Goal: Check status

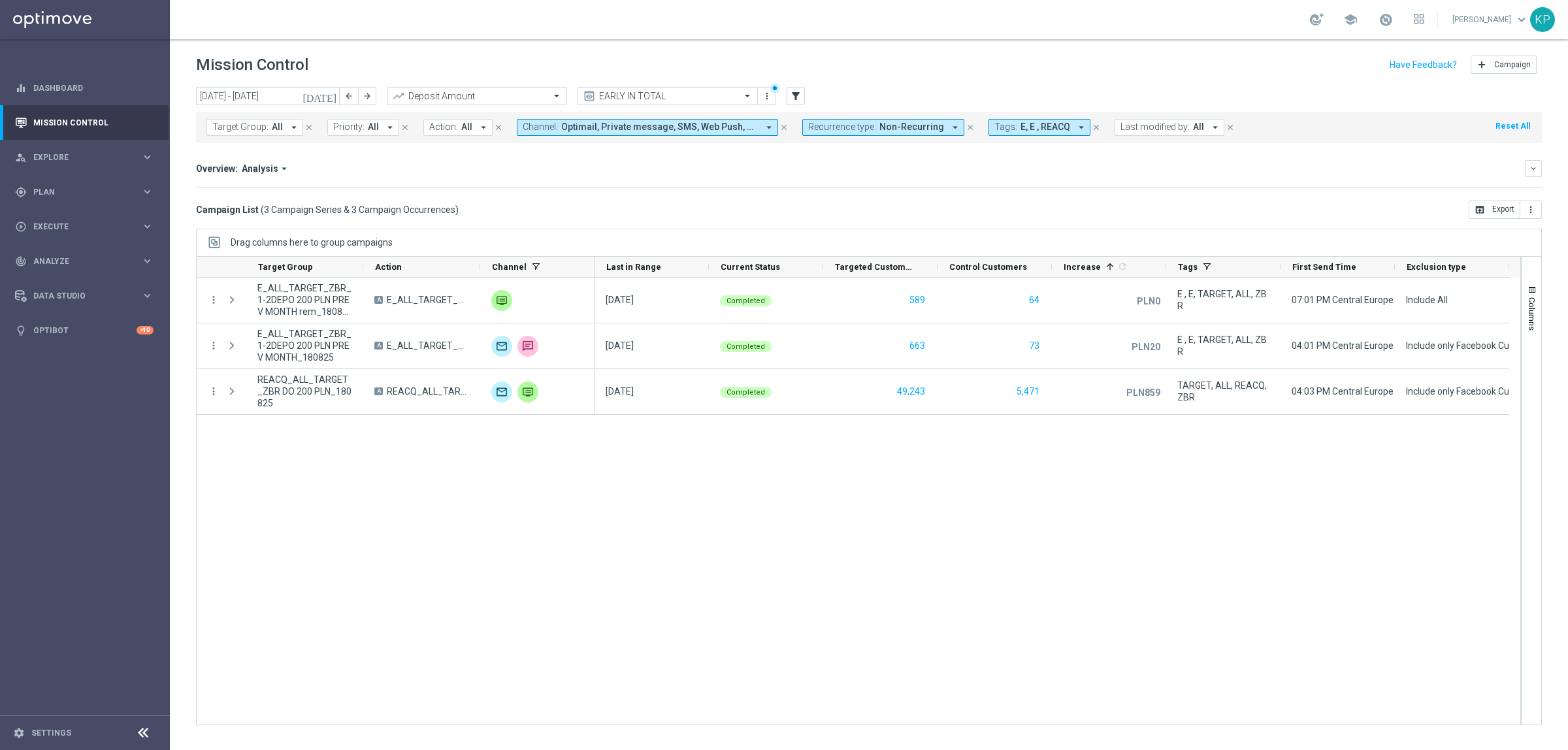
click at [330, 467] on div "more_vert E_ALL_TARGET_ZBR_1-2DEPO 200 PLN PREV MONTH rem_180825 A E_ALL_TARGET…" at bounding box center [859, 501] width 1325 height 447
click at [348, 88] on button "arrow_back" at bounding box center [348, 96] width 18 height 18
type input "[DATE] - [DATE]"
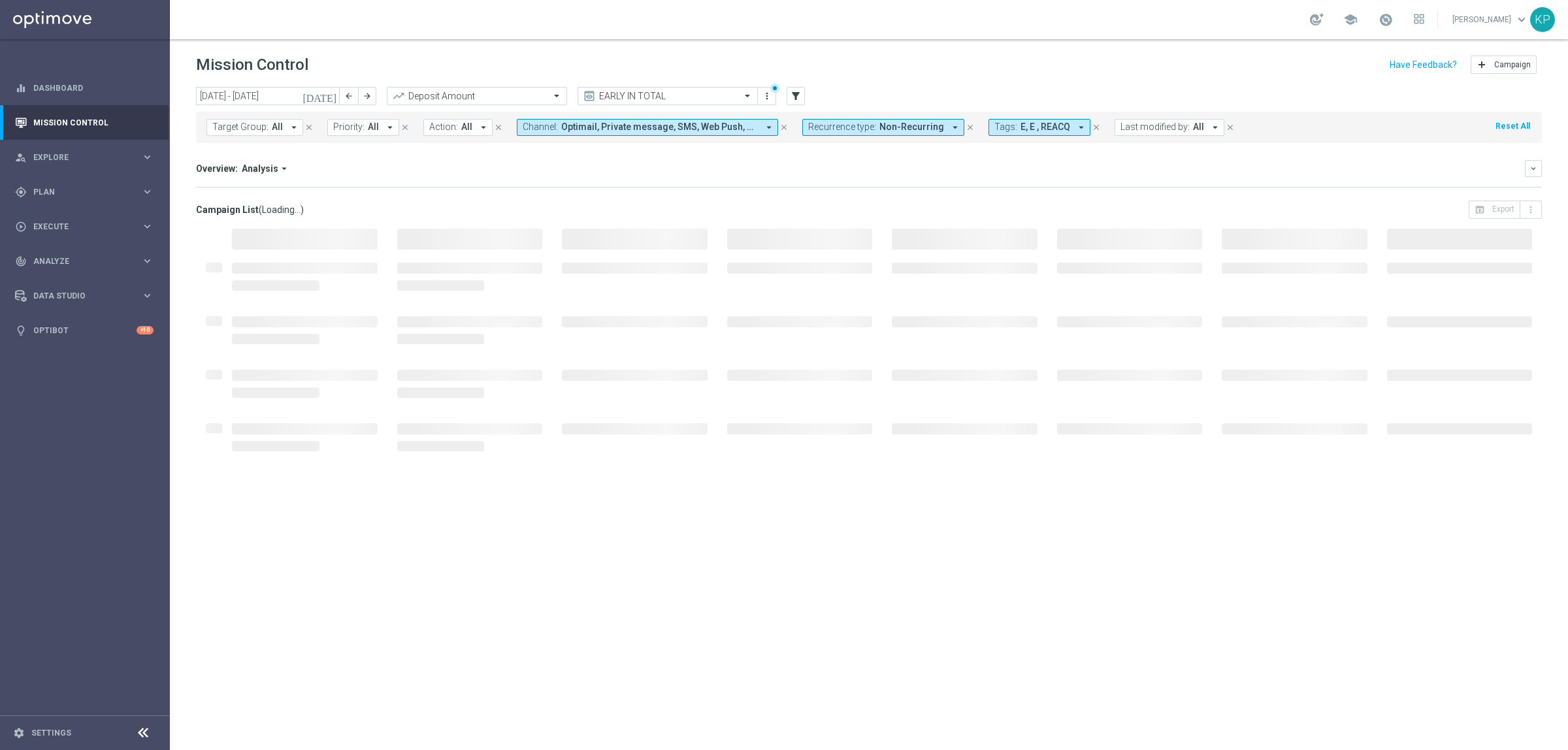
click at [766, 185] on div "Overview: Analysis arrow_drop_down keyboard_arrow_down Increase In Deposit Amou…" at bounding box center [869, 173] width 1346 height 28
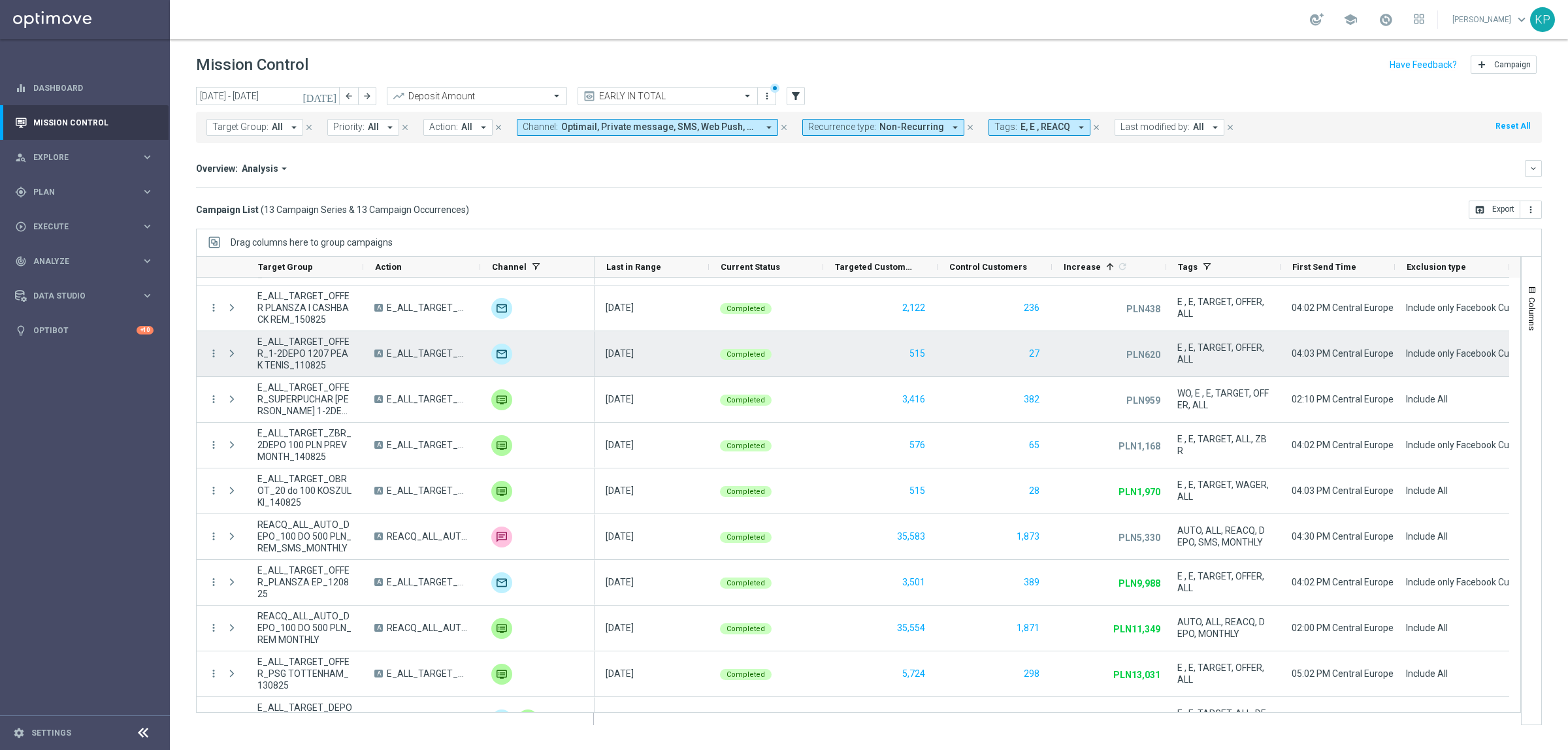
scroll to position [161, 0]
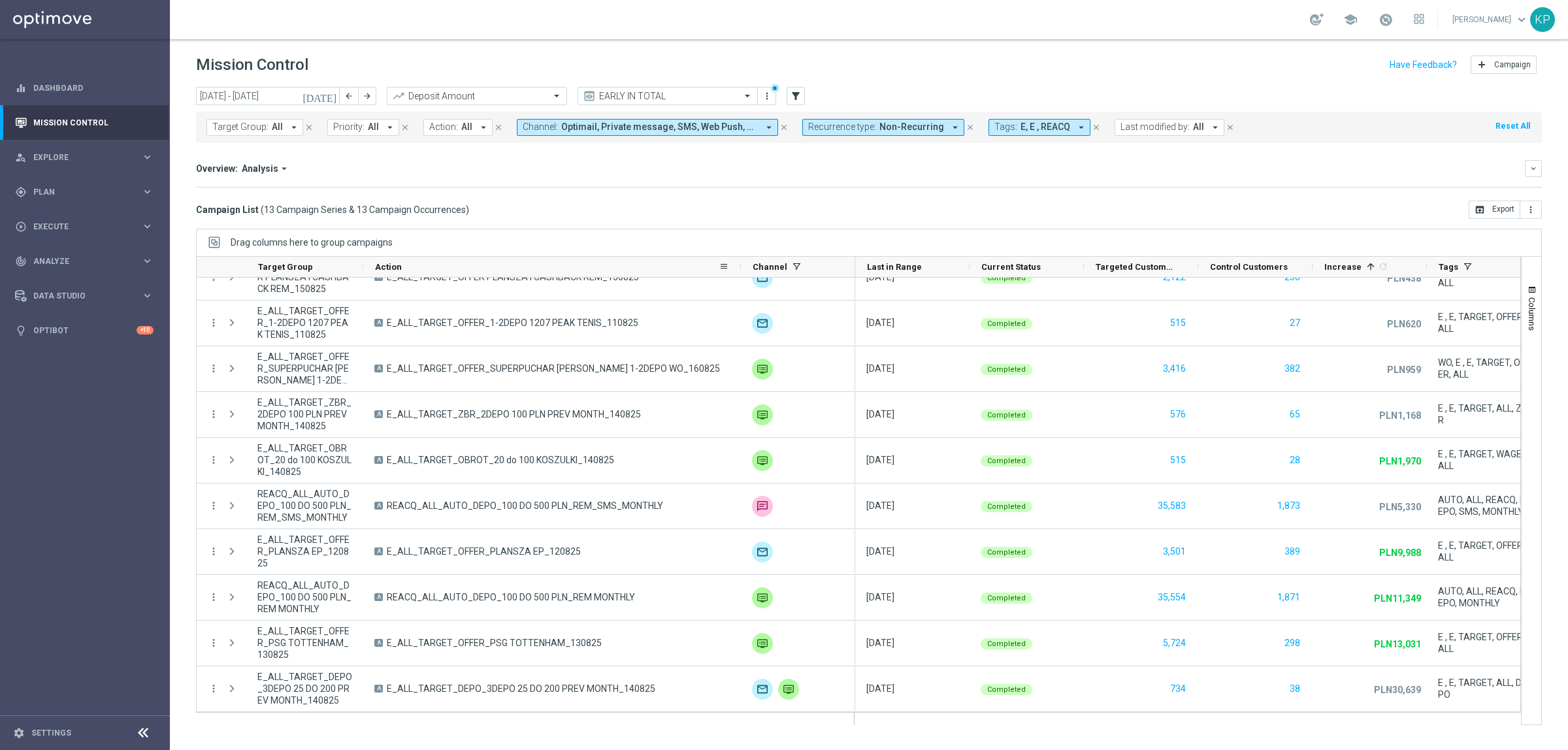
drag, startPoint x: 478, startPoint y: 271, endPoint x: 754, endPoint y: 271, distance: 276.0
click at [744, 271] on div at bounding box center [740, 266] width 5 height 20
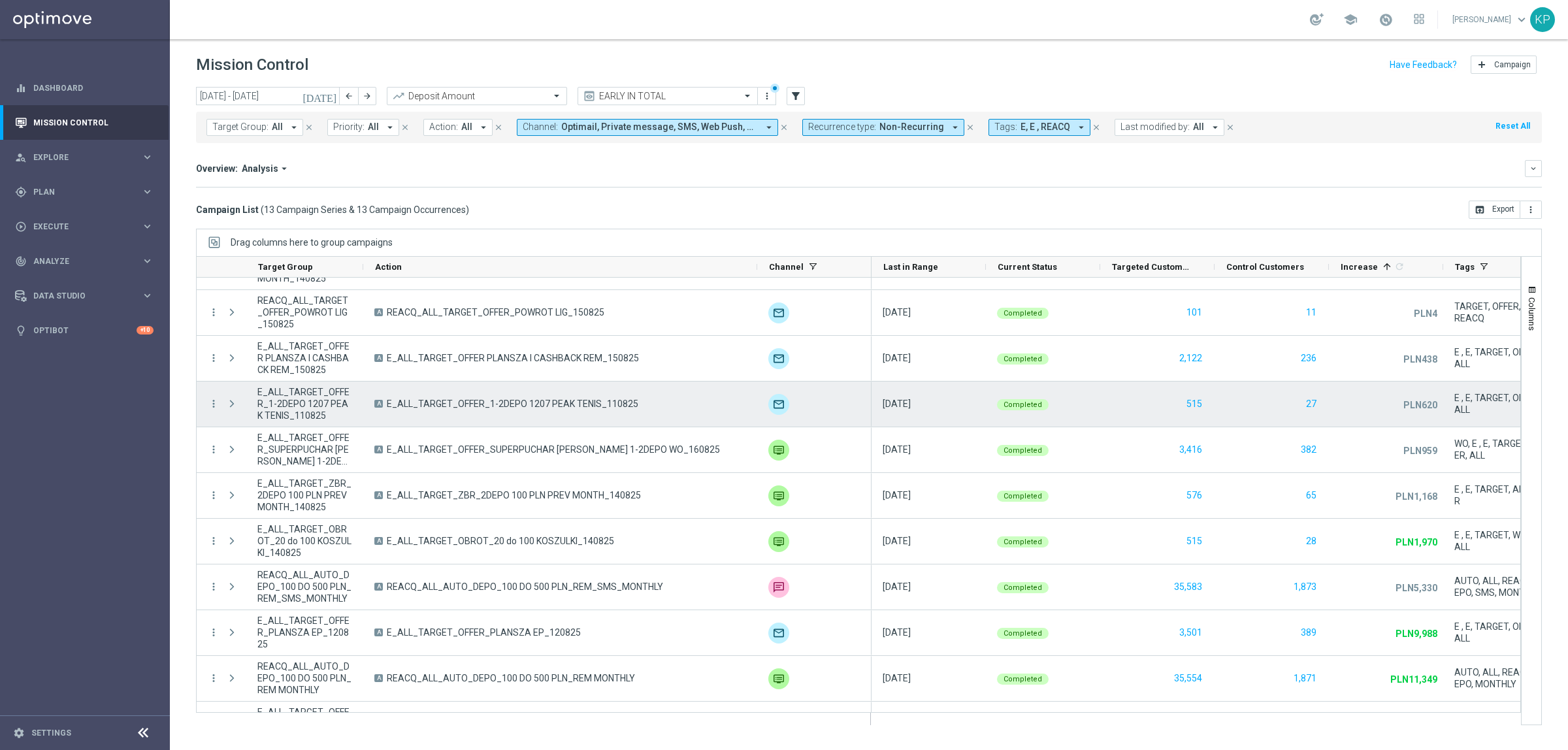
scroll to position [0, 0]
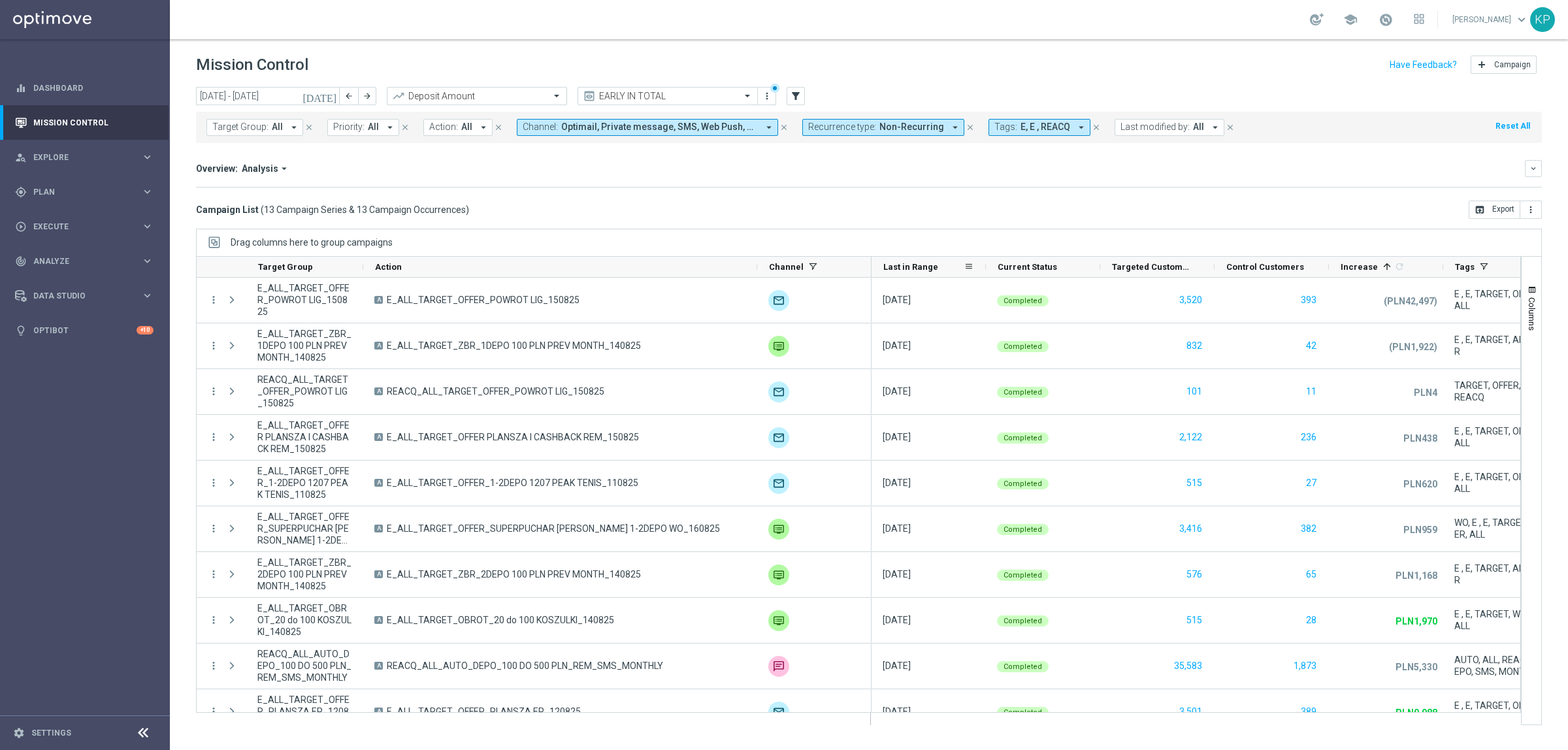
click at [902, 268] on span "Last in Range" at bounding box center [910, 267] width 55 height 10
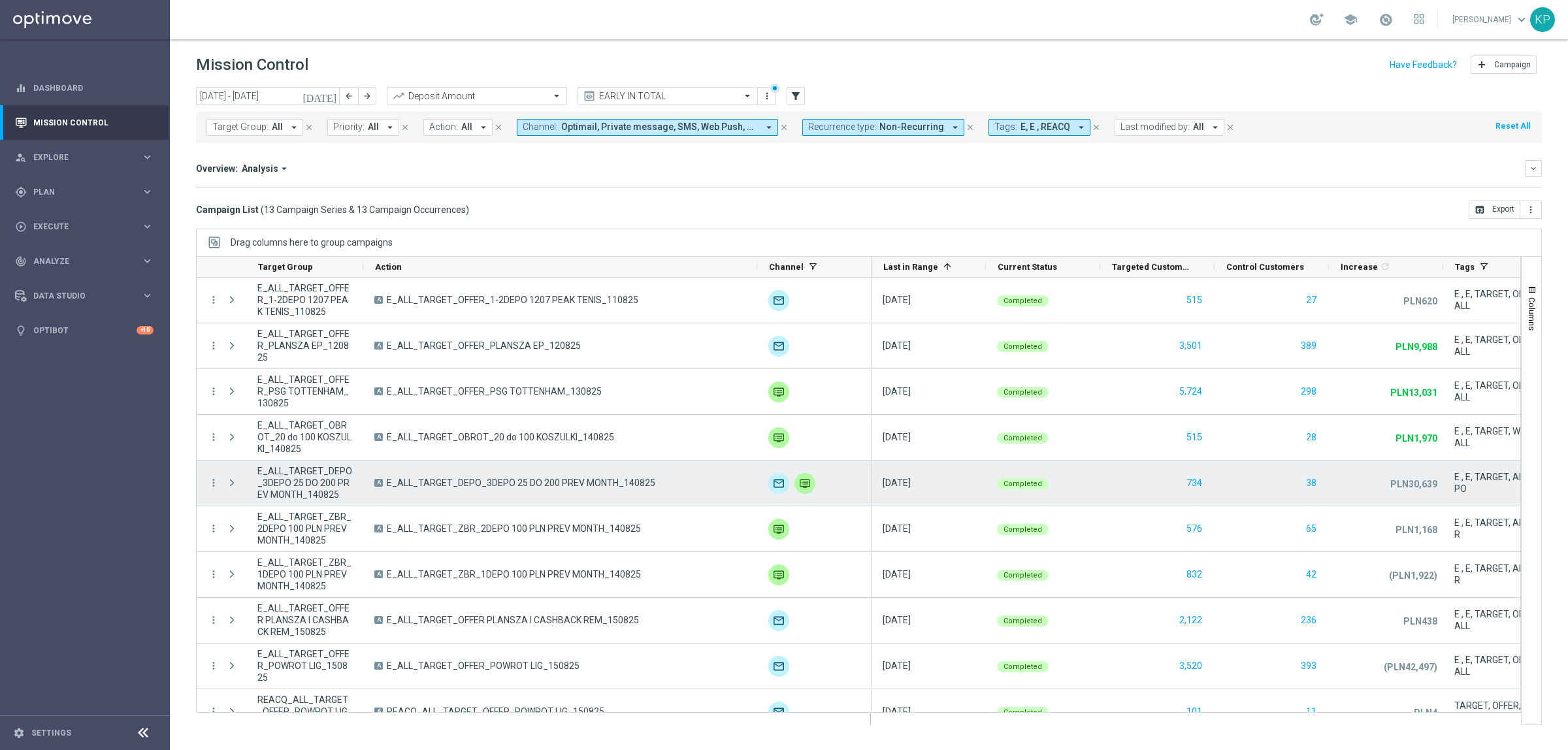
scroll to position [161, 0]
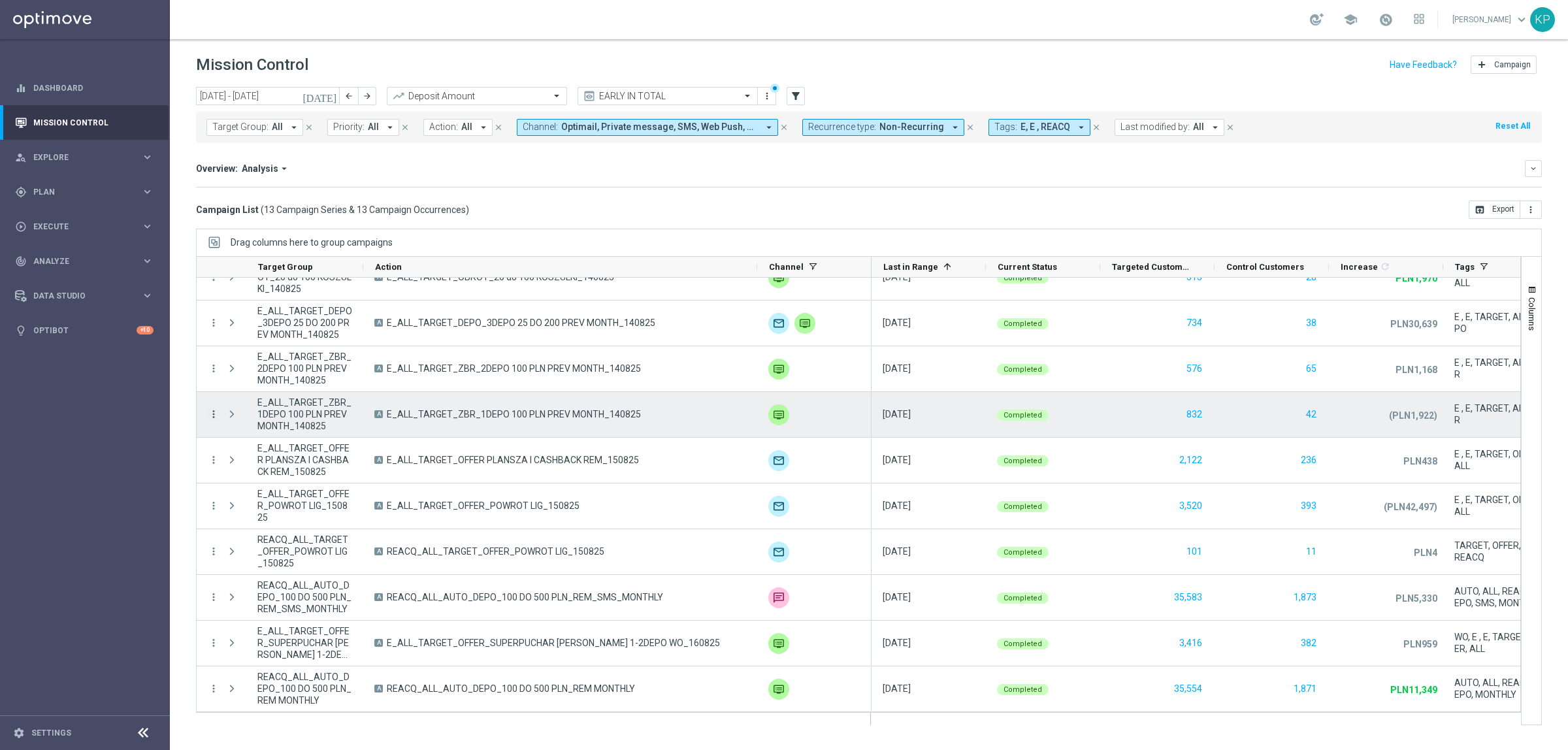
click at [213, 416] on icon "more_vert" at bounding box center [213, 415] width 11 height 11
click at [252, 436] on span "Campaign Metrics" at bounding box center [273, 441] width 68 height 10
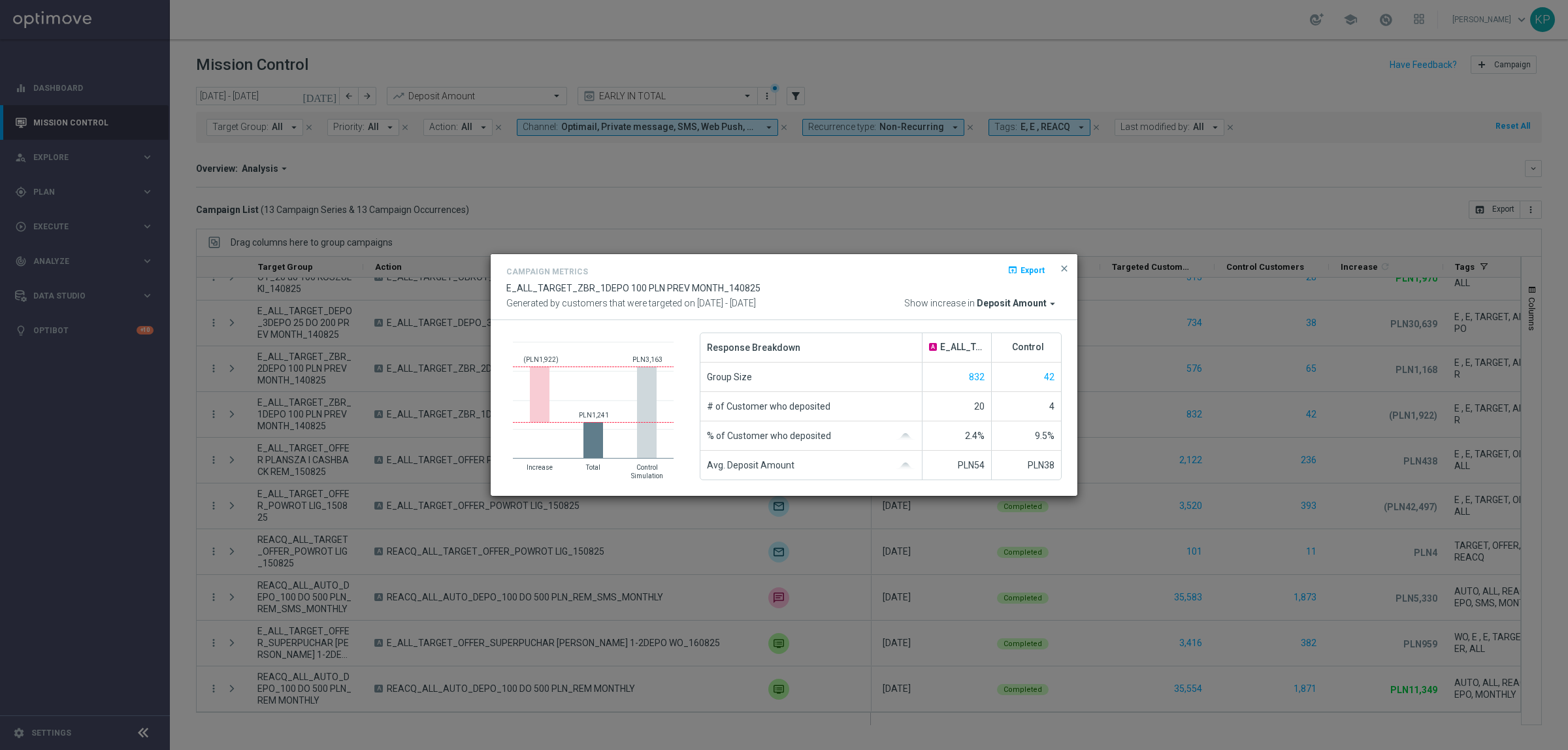
click at [1118, 420] on modal-container "Campaign Metrics open_in_browser Export E_ALL_TARGET_ZBR_1DEPO 100 PLN PREV MON…" at bounding box center [784, 375] width 1568 height 750
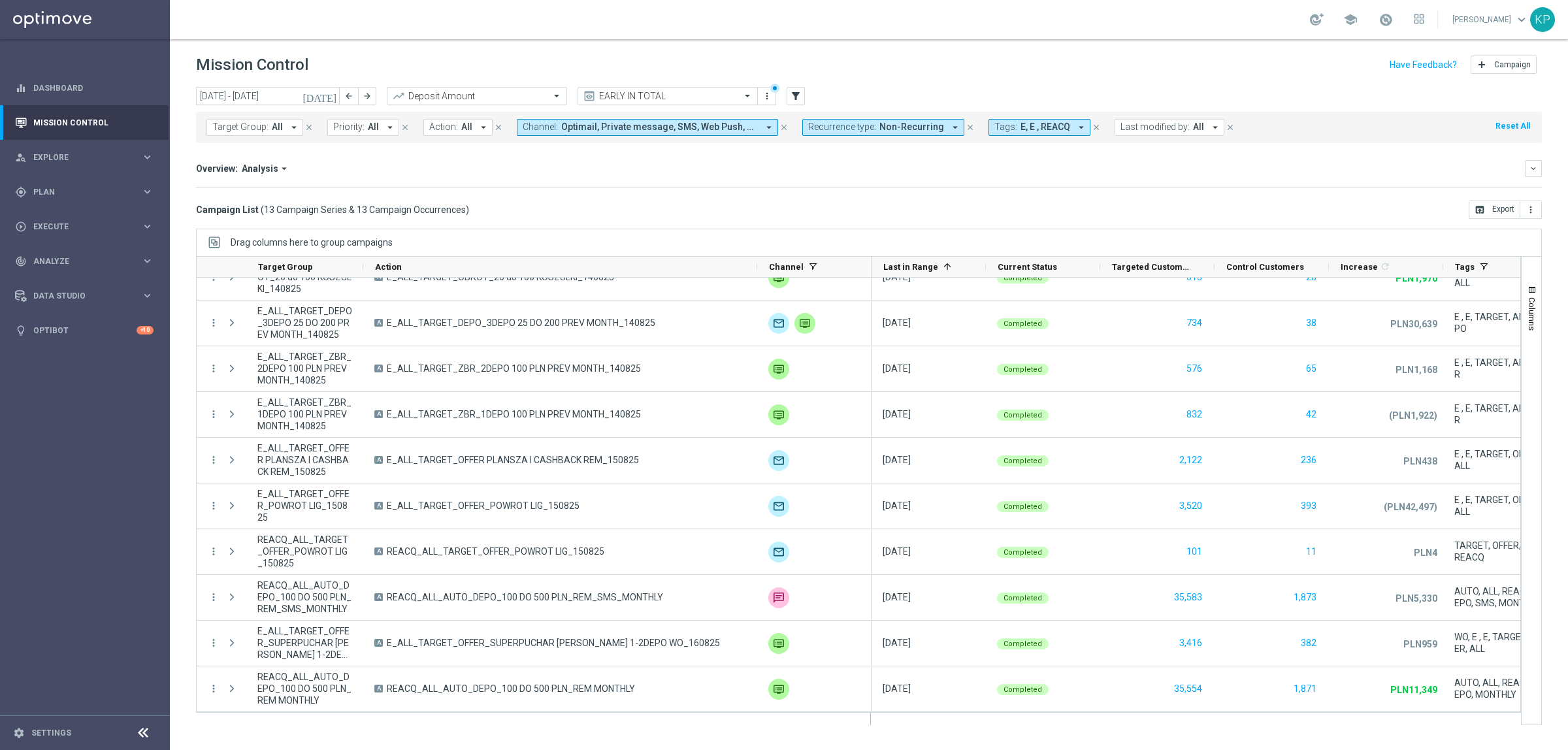
click at [690, 49] on header "Mission Control add Campaign" at bounding box center [868, 63] width 1398 height 48
